Goal: Information Seeking & Learning: Learn about a topic

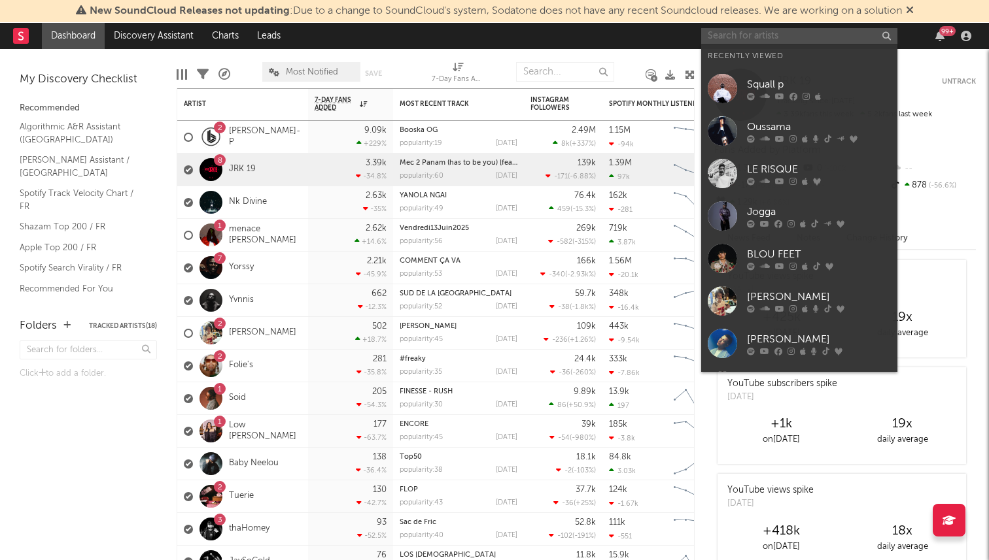
click at [761, 31] on input "text" at bounding box center [799, 36] width 196 height 16
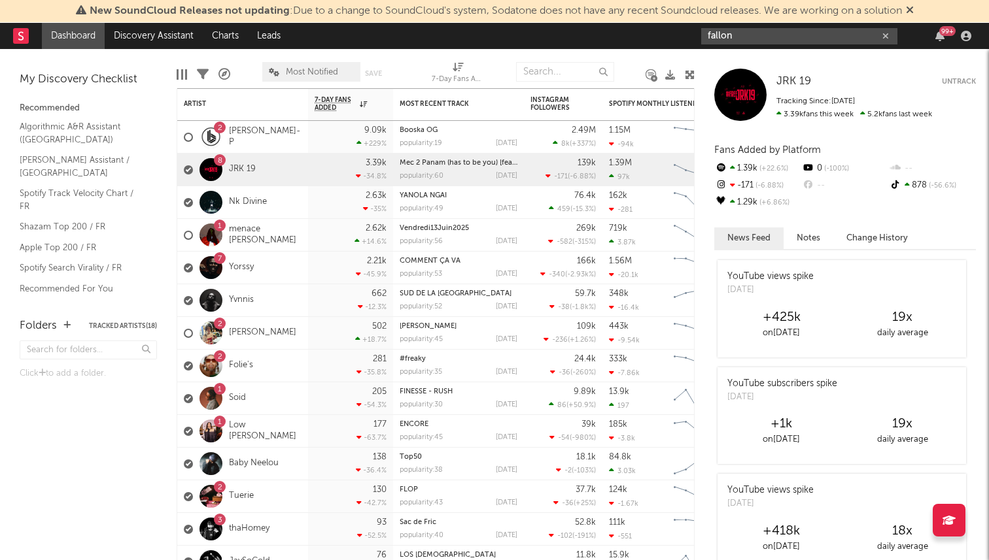
click at [753, 34] on input "fallon" at bounding box center [799, 36] width 196 height 16
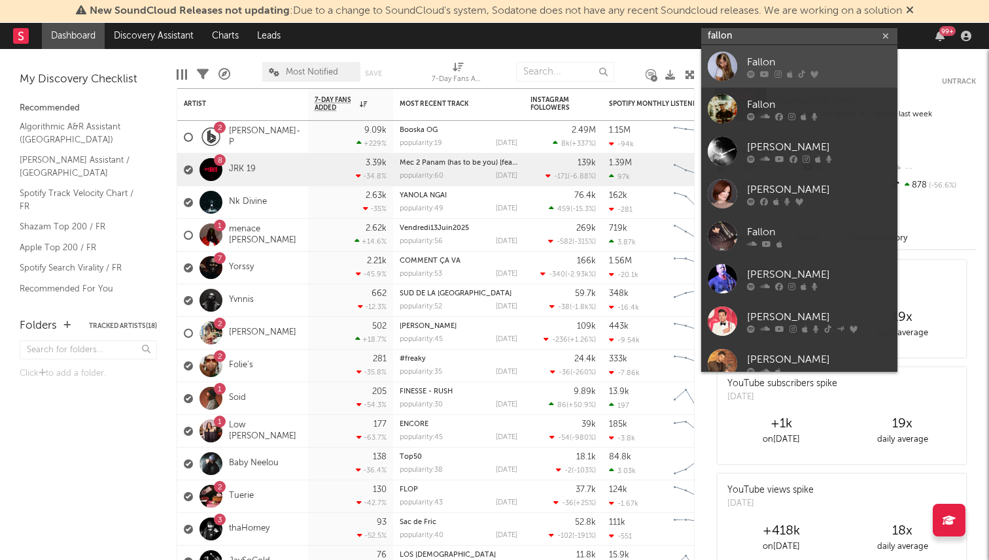
type input "fallon"
click at [753, 59] on div "Fallon" at bounding box center [819, 62] width 144 height 16
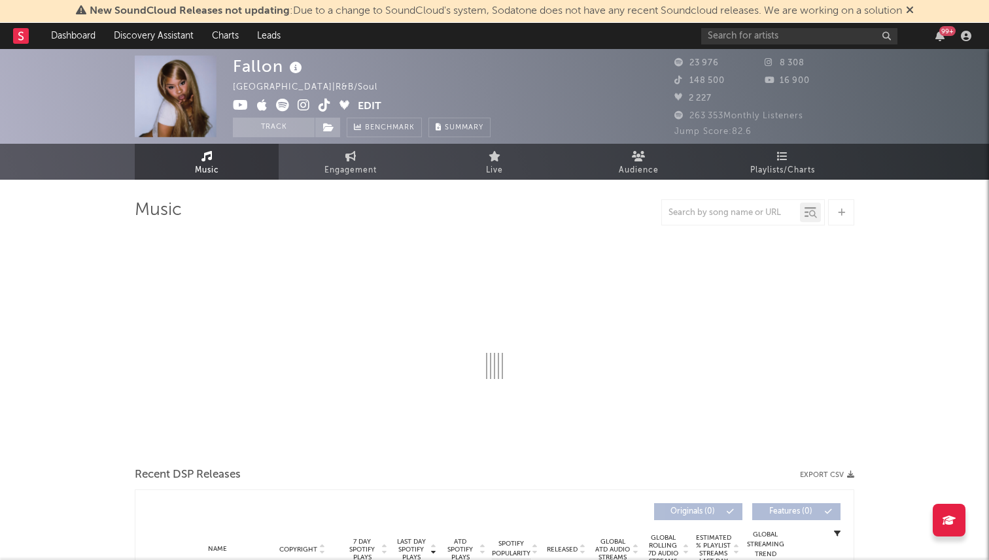
select select "6m"
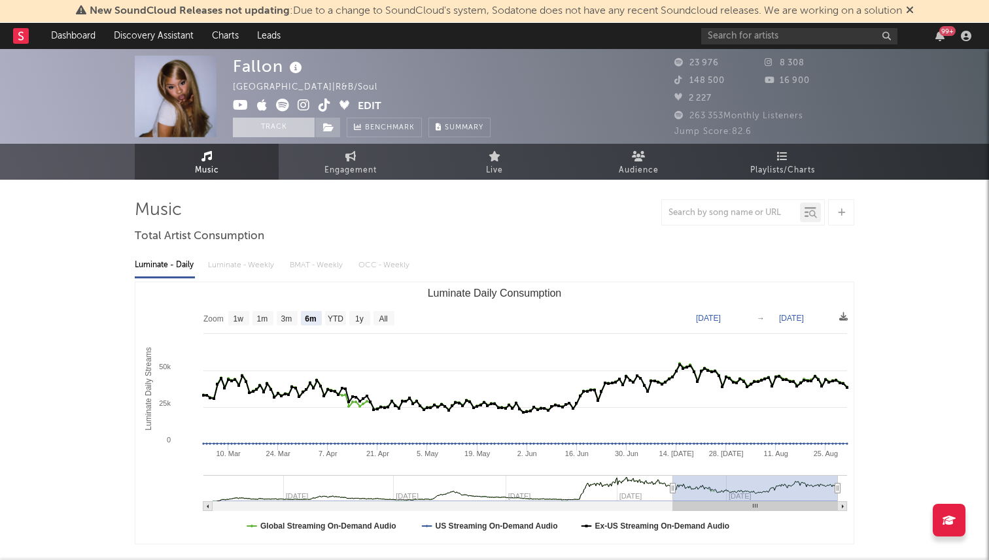
click at [296, 126] on button "Track" at bounding box center [274, 128] width 82 height 20
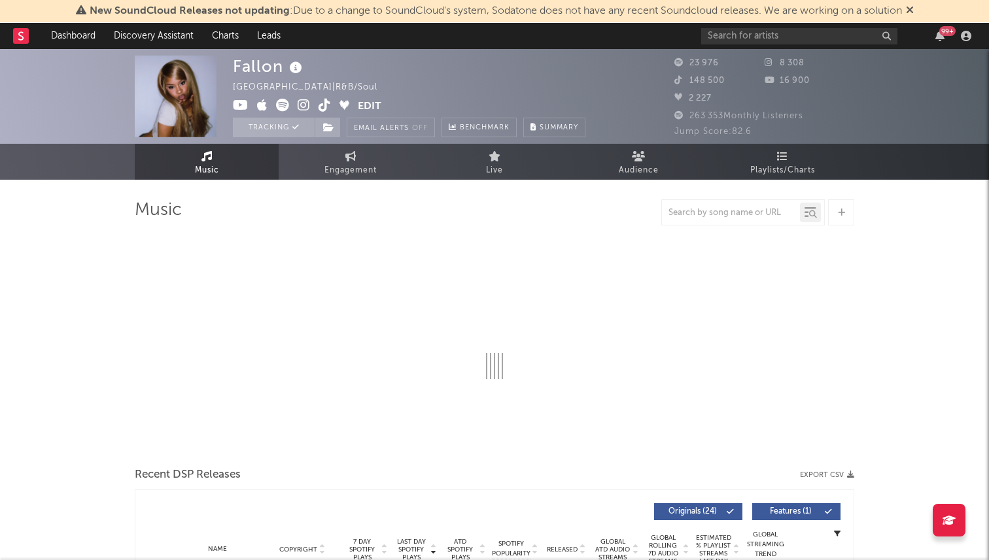
select select "6m"
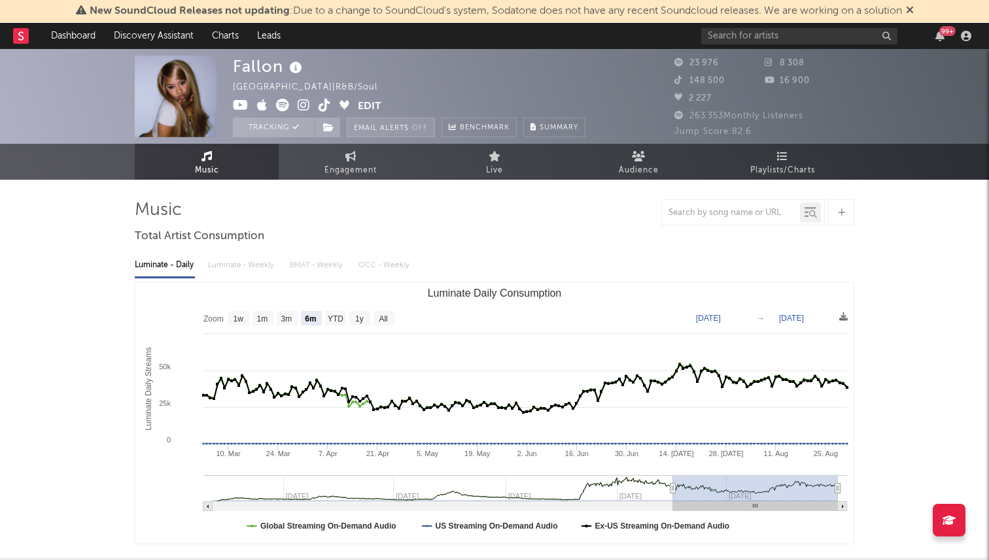
click at [421, 129] on em "Off" at bounding box center [420, 128] width 16 height 7
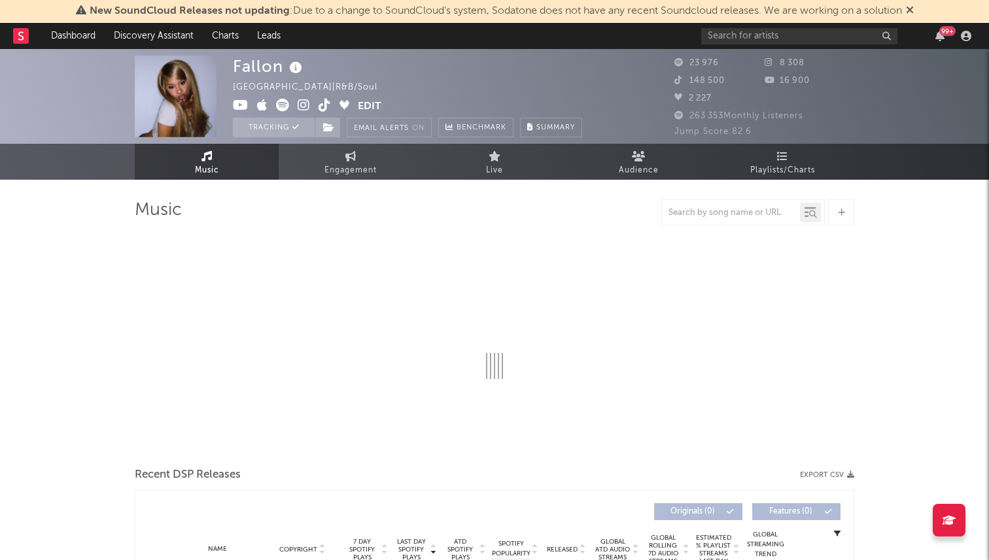
click at [431, 88] on div "Fallon France | R&B/Soul Edit Tracking Email Alerts On Benchmark Summary" at bounding box center [407, 97] width 349 height 82
select select "6m"
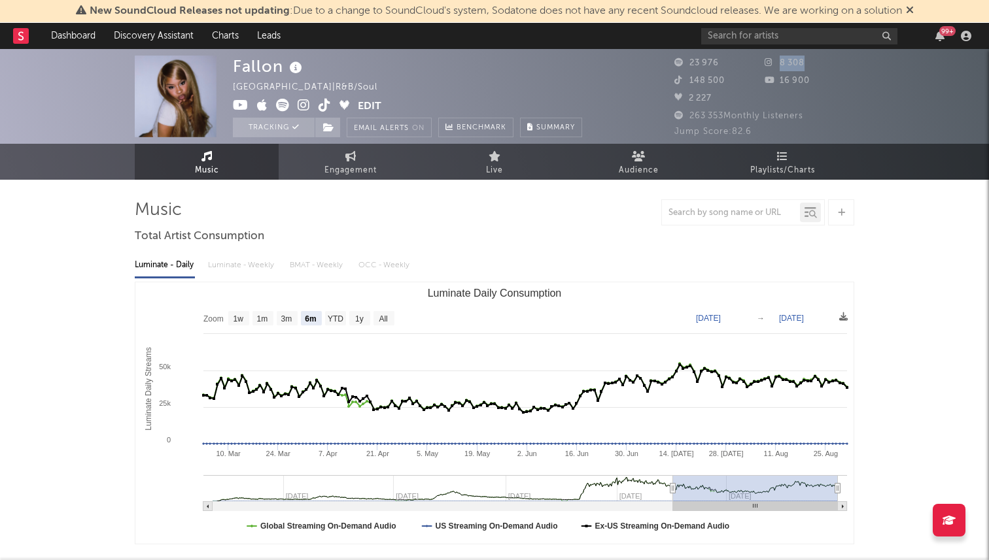
drag, startPoint x: 831, startPoint y: 63, endPoint x: 779, endPoint y: 63, distance: 52.3
click at [779, 63] on div "8 308" at bounding box center [809, 64] width 90 height 16
copy span "8 308"
drag, startPoint x: 736, startPoint y: 83, endPoint x: 689, endPoint y: 83, distance: 47.1
click at [689, 83] on div "148 500" at bounding box center [719, 81] width 90 height 16
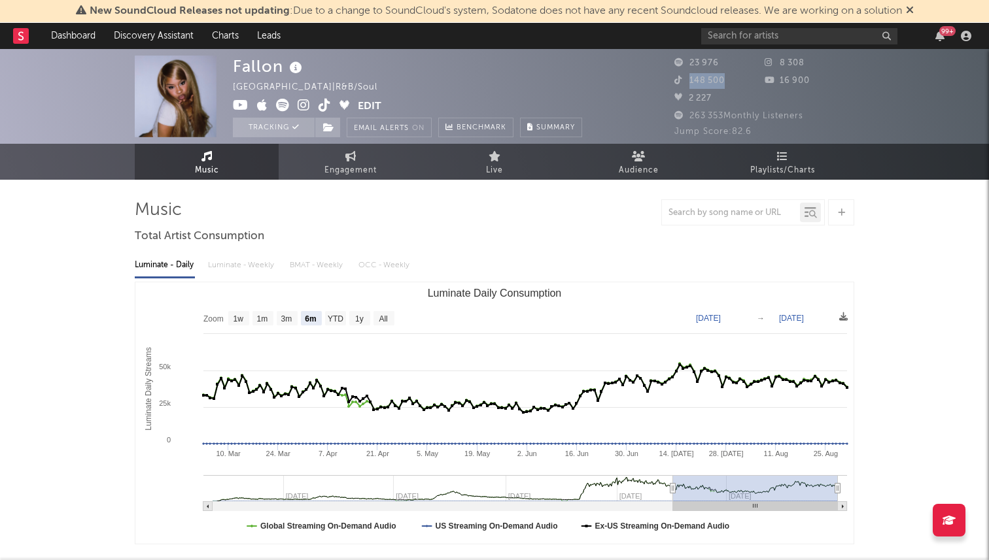
copy span "148 500"
drag, startPoint x: 719, startPoint y: 99, endPoint x: 692, endPoint y: 101, distance: 27.5
click at [692, 101] on div "2 227" at bounding box center [719, 99] width 90 height 16
click at [795, 82] on span "16 900" at bounding box center [786, 81] width 45 height 9
drag, startPoint x: 811, startPoint y: 82, endPoint x: 773, endPoint y: 82, distance: 37.9
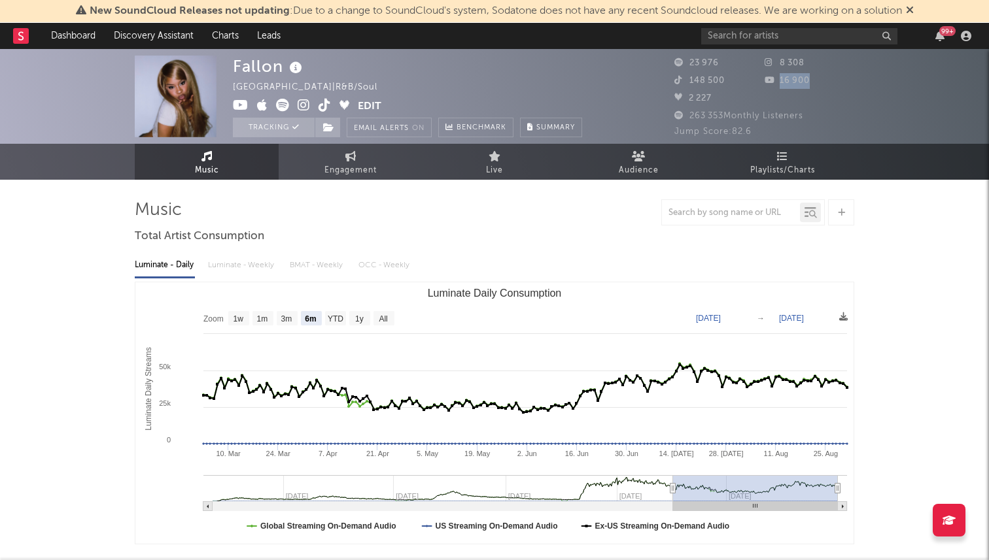
click at [773, 82] on div "16 900" at bounding box center [809, 81] width 90 height 16
copy span "16 900"
click at [349, 213] on div at bounding box center [494, 212] width 719 height 26
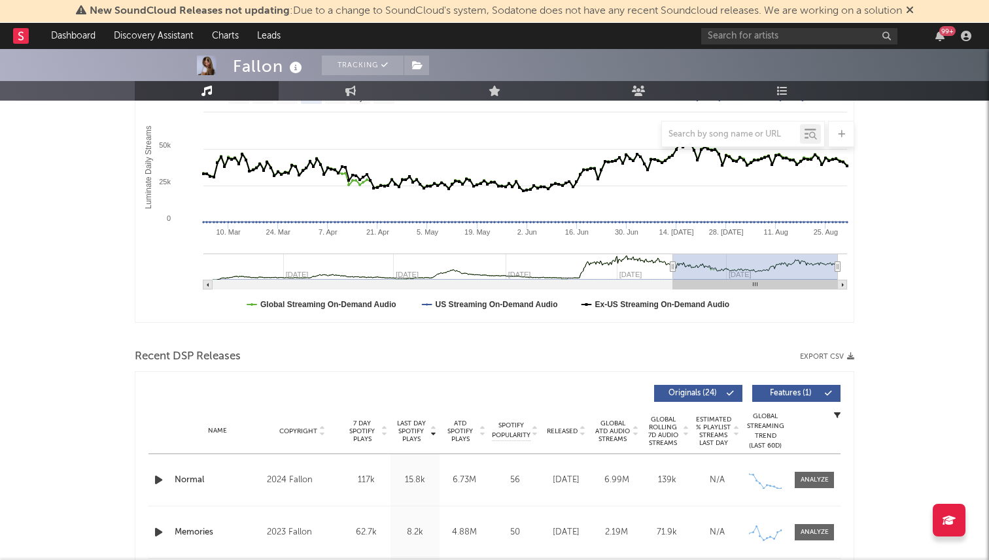
scroll to position [238, 0]
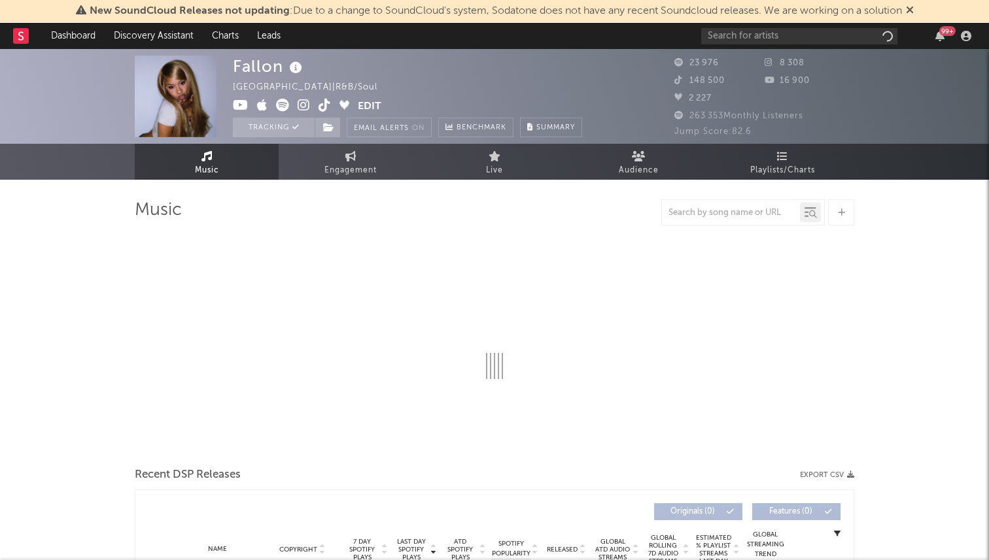
select select "6m"
